Goal: Transaction & Acquisition: Subscribe to service/newsletter

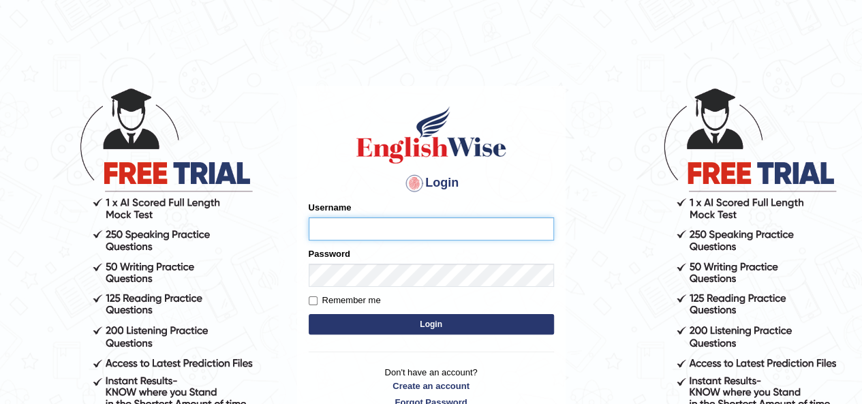
type input "okyere"
click at [592, 58] on body "Login Please fix the following errors: Username okyere Password Remember me Log…" at bounding box center [431, 245] width 862 height 404
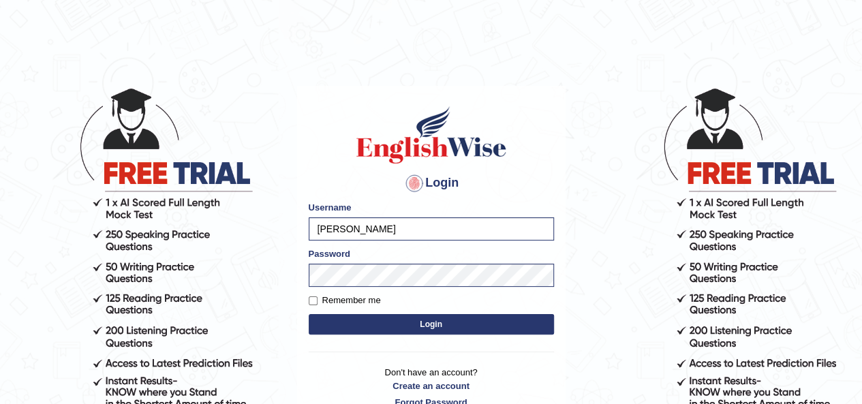
click at [427, 322] on button "Login" at bounding box center [431, 324] width 245 height 20
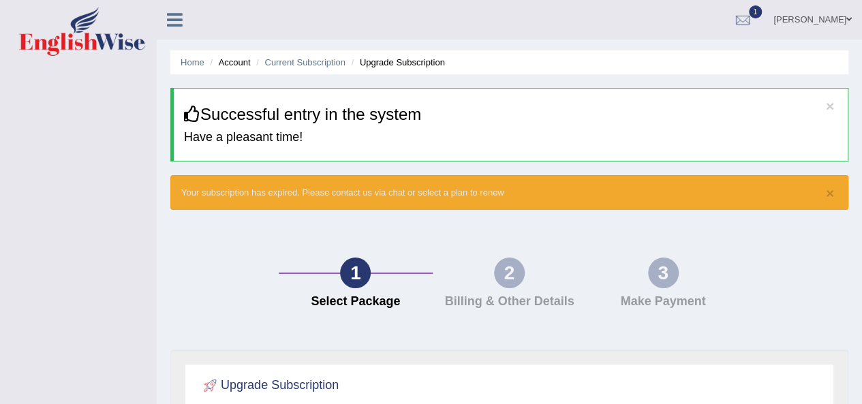
click at [193, 55] on ul "Home Account Current Subscription Upgrade Subscription" at bounding box center [509, 62] width 678 height 24
click at [196, 67] on link "Home" at bounding box center [193, 62] width 24 height 10
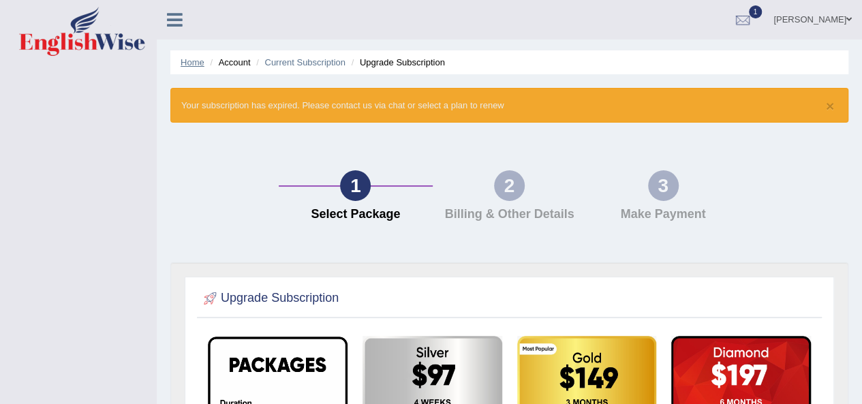
click at [194, 63] on link "Home" at bounding box center [193, 62] width 24 height 10
click at [181, 27] on icon at bounding box center [175, 20] width 16 height 18
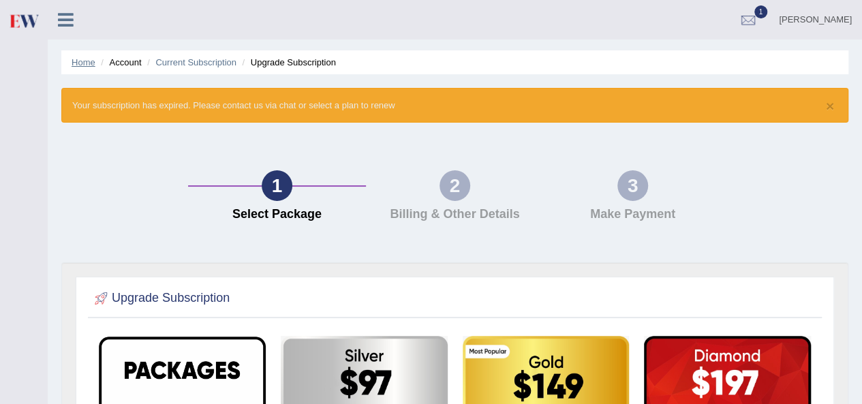
click at [86, 63] on link "Home" at bounding box center [84, 62] width 24 height 10
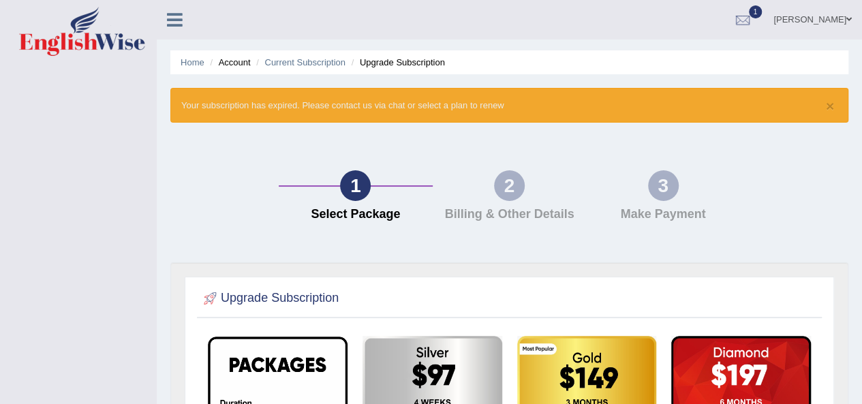
click at [176, 24] on icon at bounding box center [175, 20] width 16 height 18
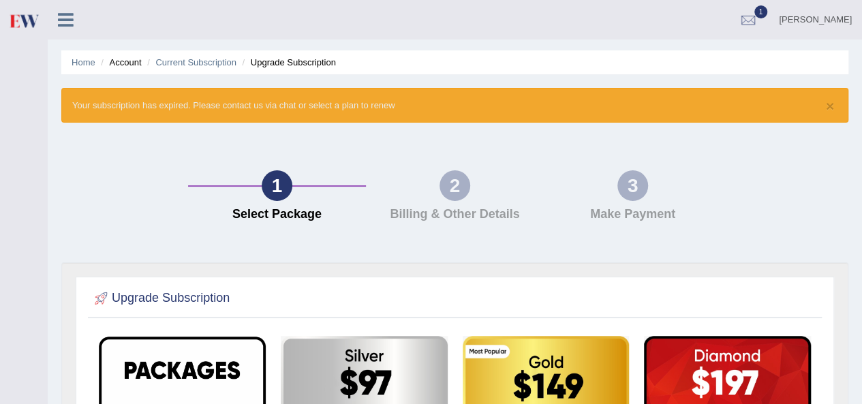
click at [67, 22] on icon at bounding box center [66, 20] width 16 height 18
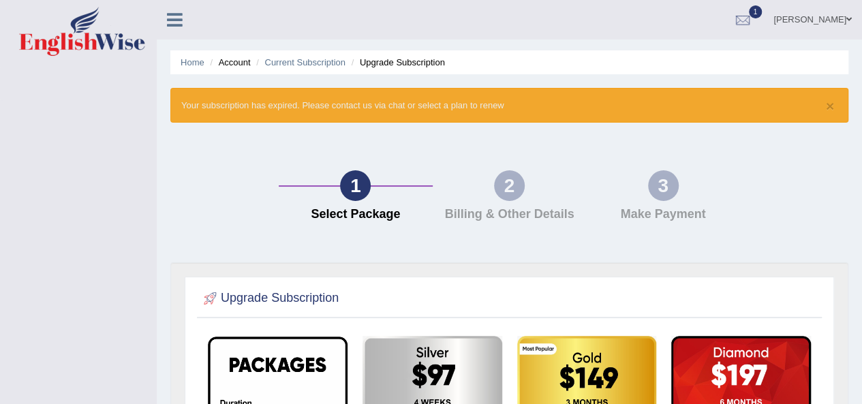
click at [184, 17] on link at bounding box center [175, 18] width 36 height 20
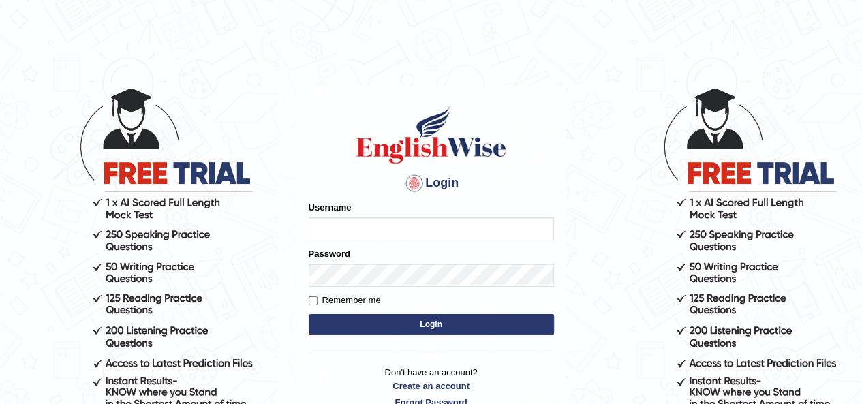
type input "okyere"
click at [400, 327] on button "Login" at bounding box center [431, 324] width 245 height 20
